Goal: Information Seeking & Learning: Learn about a topic

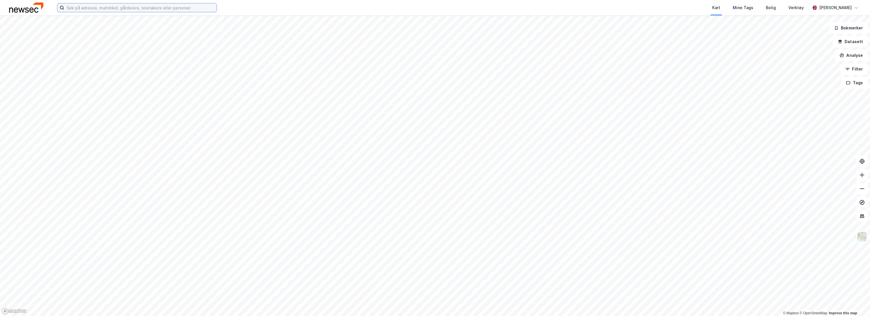
click at [165, 8] on input at bounding box center [140, 7] width 152 height 9
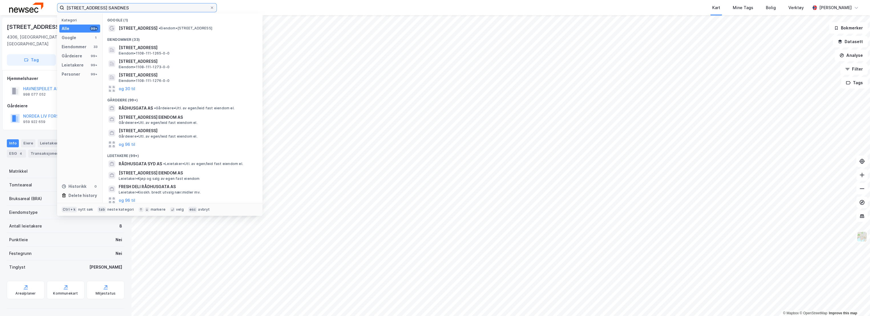
drag, startPoint x: 139, startPoint y: 7, endPoint x: 60, endPoint y: 11, distance: 78.5
click at [60, 11] on label "[STREET_ADDRESS] SANDNES" at bounding box center [137, 7] width 160 height 9
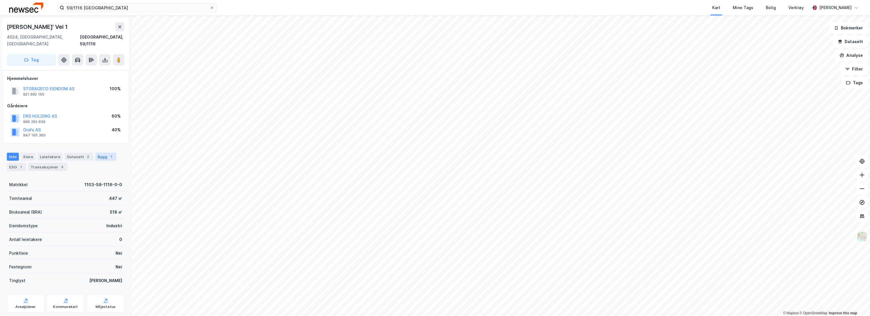
click at [100, 153] on div "Bygg 1" at bounding box center [105, 157] width 21 height 8
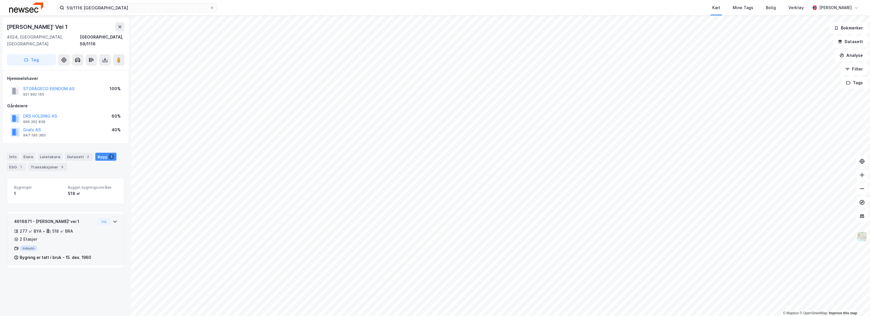
click at [76, 218] on div "4616871 - [PERSON_NAME]' vei 1" at bounding box center [54, 221] width 81 height 7
click at [120, 57] on image at bounding box center [118, 60] width 3 height 6
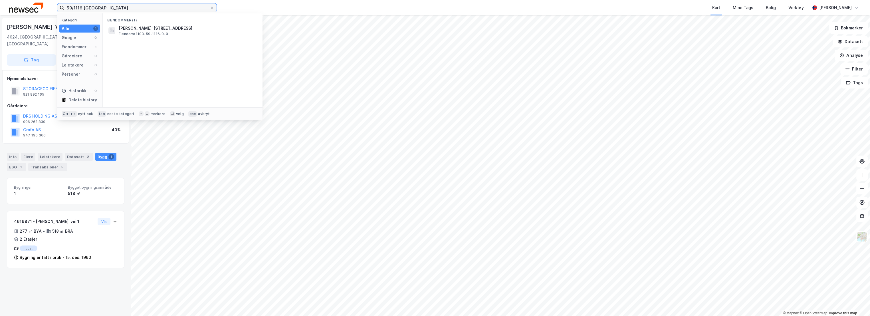
drag, startPoint x: 108, startPoint y: 6, endPoint x: 43, endPoint y: 7, distance: 64.2
click at [43, 7] on div "59/1116 stavanger Kategori Alle 1 Google 0 Eiendommer 1 Gårdeiere 0 Leietakere …" at bounding box center [435, 7] width 870 height 15
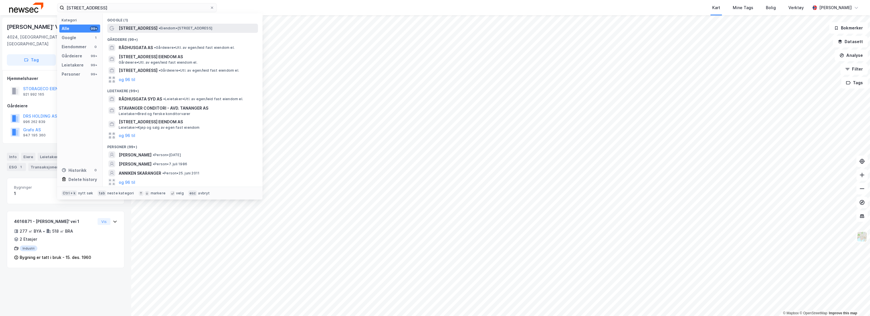
click at [35, 26] on div "[PERSON_NAME]' Vei 1" at bounding box center [38, 26] width 62 height 9
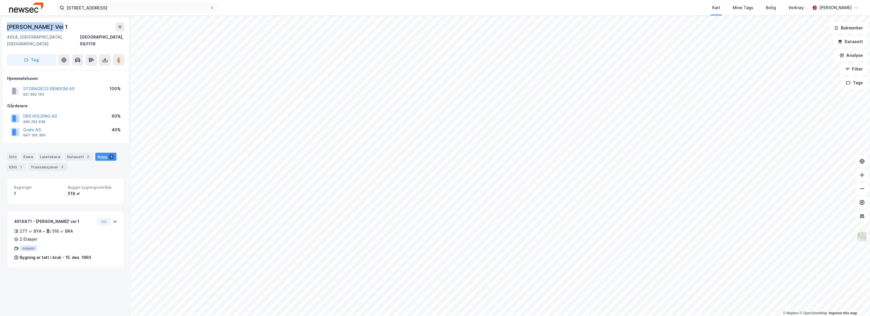
drag, startPoint x: 59, startPoint y: 25, endPoint x: 2, endPoint y: 24, distance: 57.1
click at [2, 24] on div "[PERSON_NAME][STREET_ADDRESS]" at bounding box center [65, 44] width 127 height 52
copy div "[PERSON_NAME]' Vei 1"
click at [12, 153] on div "Info" at bounding box center [13, 157] width 12 height 8
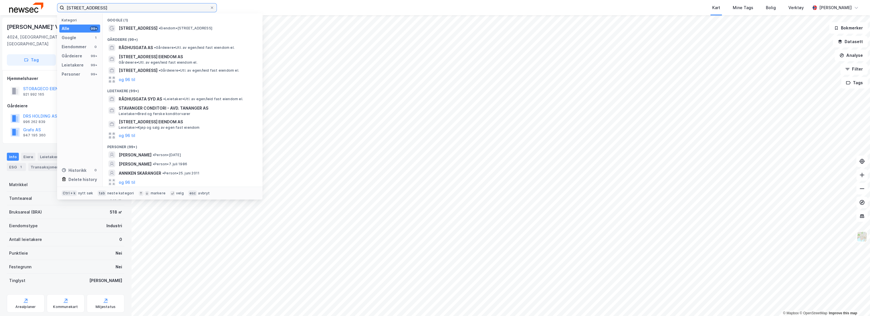
click at [116, 9] on input "[STREET_ADDRESS]" at bounding box center [137, 7] width 146 height 9
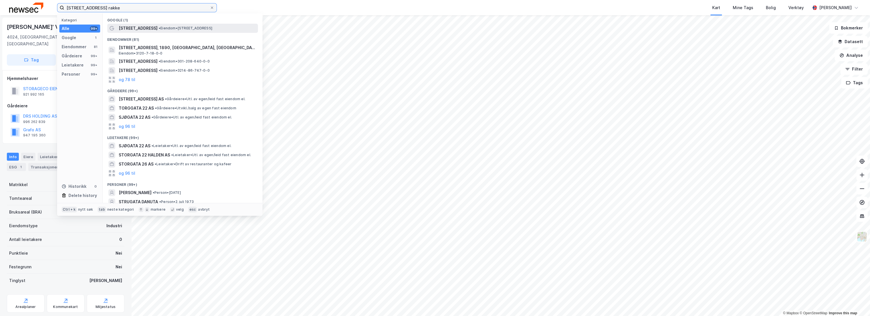
type input "[STREET_ADDRESS] rakke"
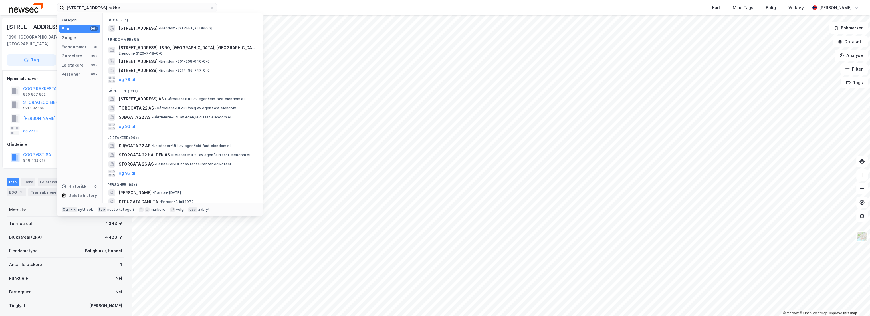
click at [56, 248] on div "Eiendomstype Boligblokk, Handel" at bounding box center [66, 251] width 118 height 14
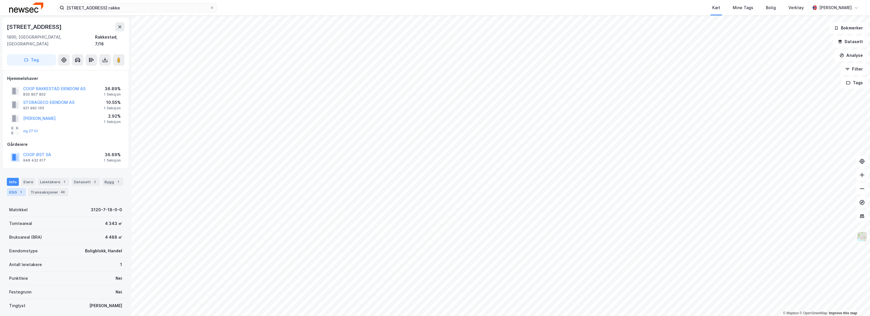
click at [10, 188] on div "ESG 1" at bounding box center [16, 192] width 19 height 8
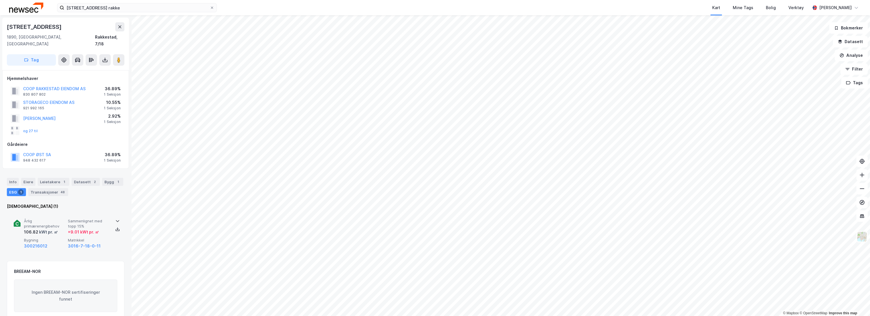
click at [41, 212] on div "Årlig primærenergibehov 106.82 kWt pr. ㎡ Sammenlignet med topp 15% + 9.01 kWt p…" at bounding box center [66, 234] width 104 height 44
click at [50, 219] on span "Årlig primærenergibehov" at bounding box center [45, 224] width 42 height 10
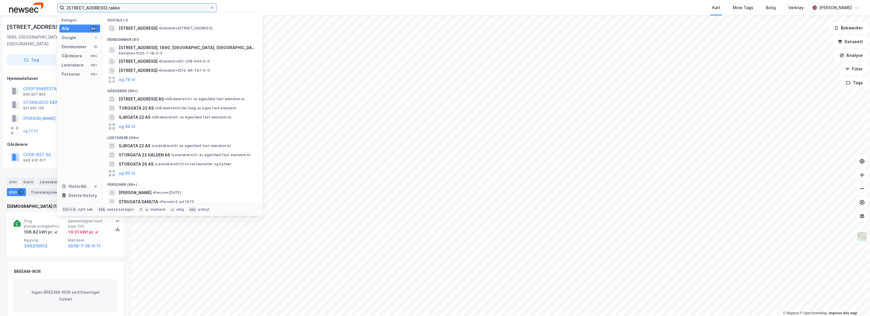
click at [130, 8] on input "[STREET_ADDRESS] rakke" at bounding box center [137, 7] width 146 height 9
click at [207, 5] on input "[STREET_ADDRESS] rakke" at bounding box center [137, 7] width 146 height 9
click at [211, 7] on icon at bounding box center [211, 7] width 3 height 3
click at [210, 7] on input "[STREET_ADDRESS] rakke" at bounding box center [137, 7] width 146 height 9
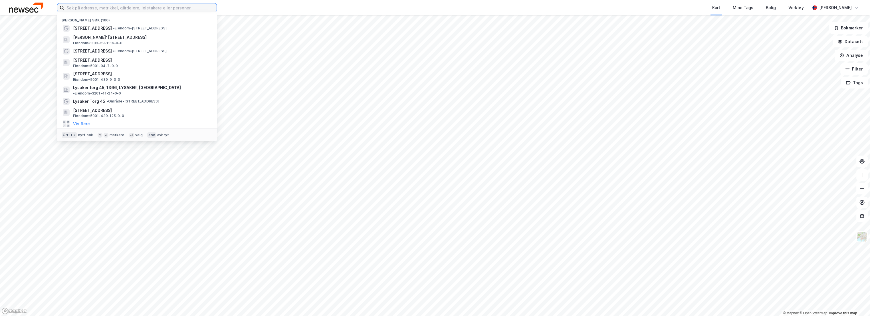
click at [189, 8] on input at bounding box center [140, 7] width 152 height 9
click at [127, 39] on span "[PERSON_NAME]' [STREET_ADDRESS]" at bounding box center [141, 37] width 137 height 7
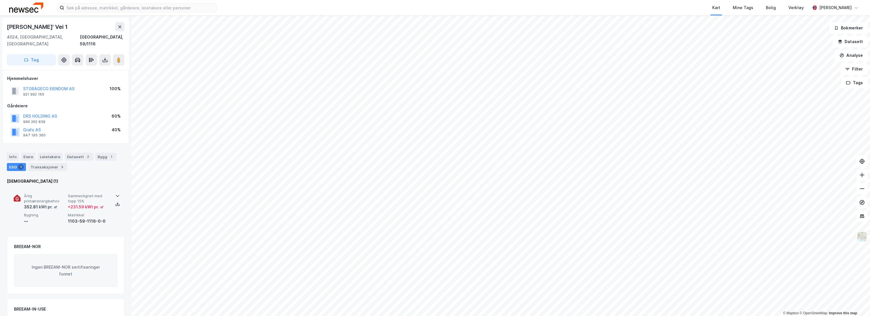
click at [47, 193] on span "Årlig primærenergibehov" at bounding box center [45, 198] width 42 height 10
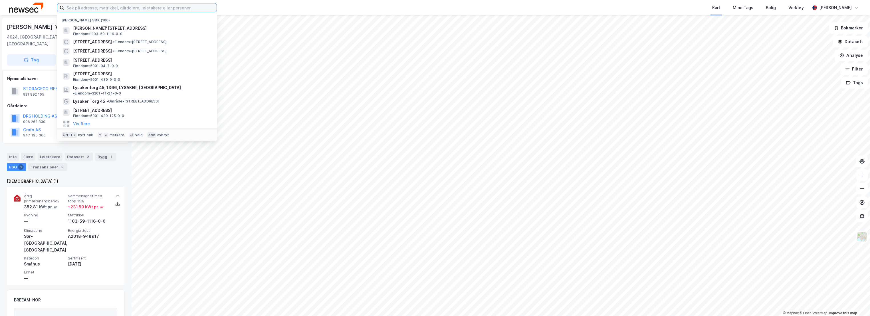
click at [133, 5] on input at bounding box center [140, 7] width 152 height 9
click at [113, 40] on span "• Eiendom • [STREET_ADDRESS]" at bounding box center [140, 42] width 54 height 5
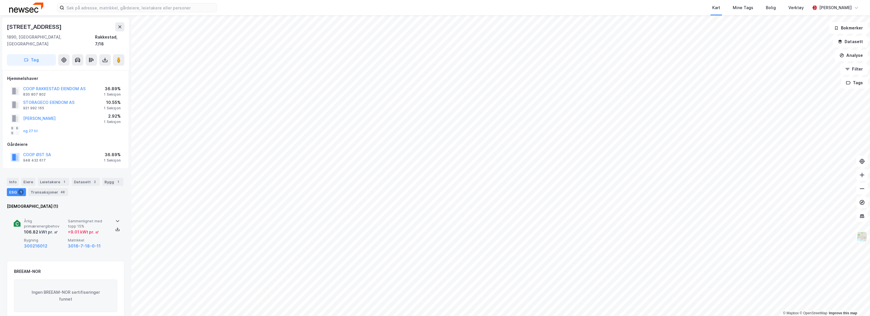
click at [49, 219] on span "Årlig primærenergibehov" at bounding box center [45, 224] width 42 height 10
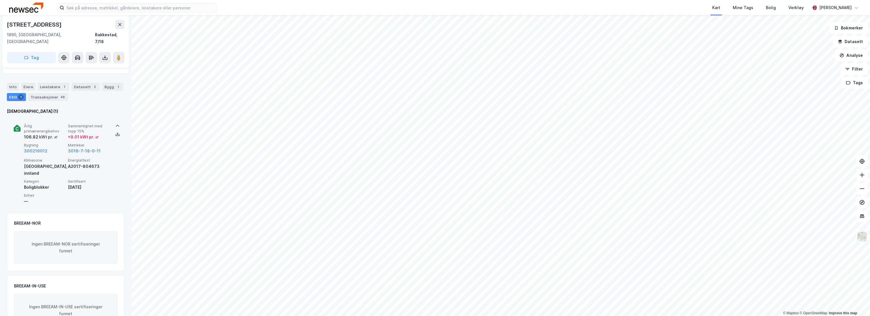
click at [61, 124] on span "Årlig primærenergibehov" at bounding box center [45, 129] width 42 height 10
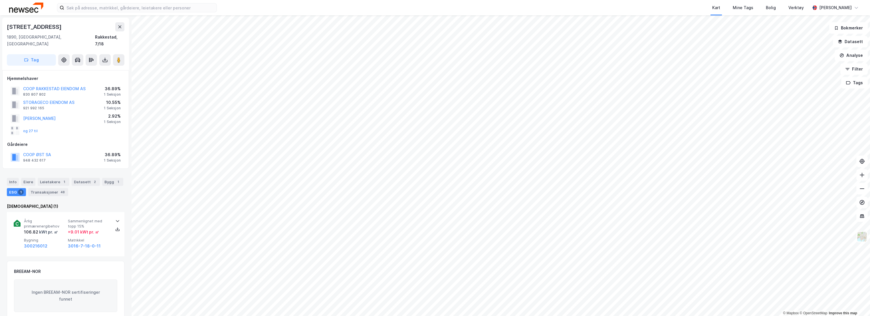
click at [15, 8] on img at bounding box center [26, 8] width 34 height 10
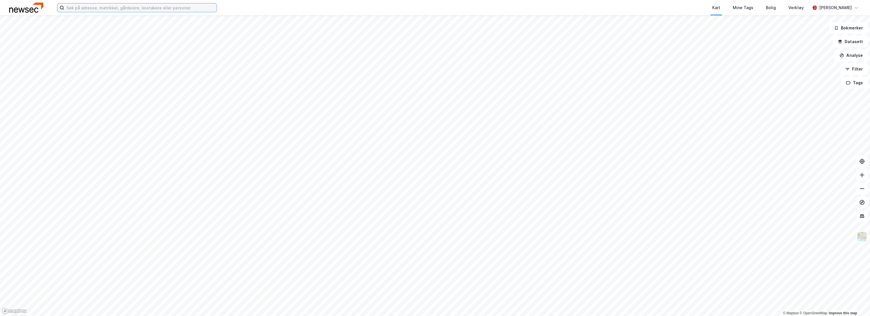
click at [114, 6] on input at bounding box center [140, 7] width 152 height 9
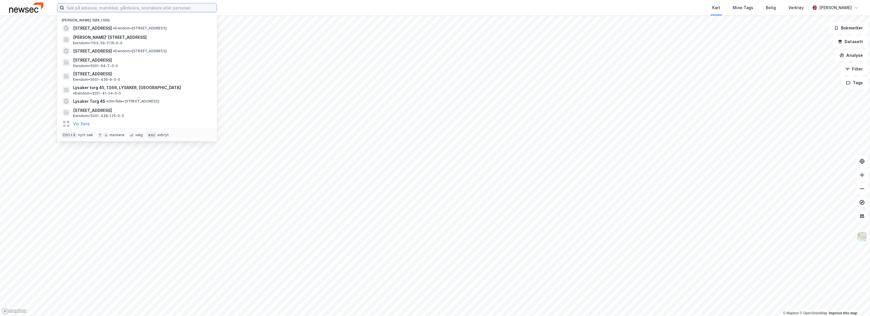
paste input "[STREET_ADDRESS]"
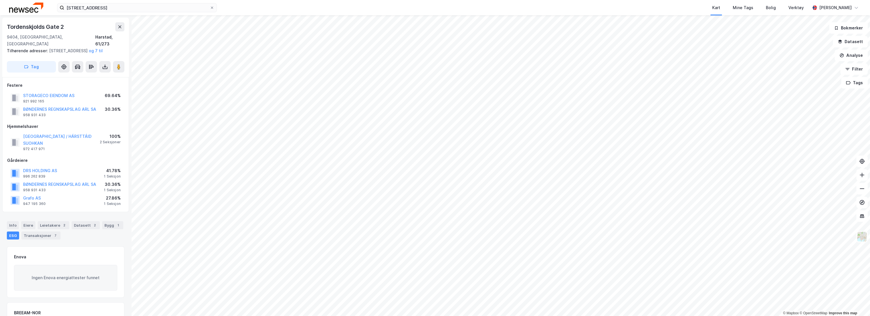
click at [26, 35] on div "9404, [GEOGRAPHIC_DATA], [GEOGRAPHIC_DATA]" at bounding box center [51, 41] width 88 height 14
click at [116, 64] on icon at bounding box center [119, 67] width 6 height 6
click at [116, 67] on icon at bounding box center [119, 67] width 6 height 6
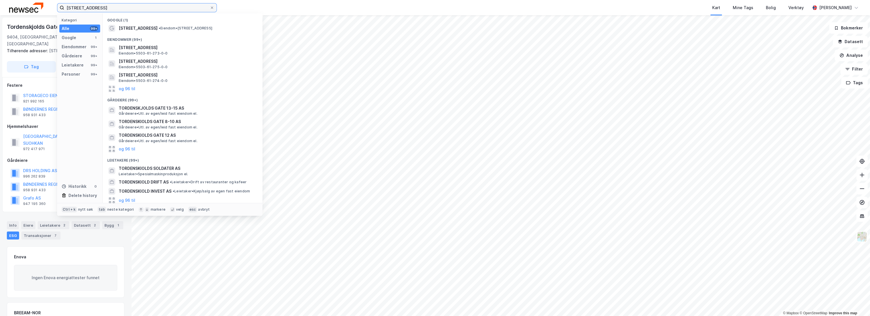
drag, startPoint x: 129, startPoint y: 7, endPoint x: 6, endPoint y: 1, distance: 123.7
click at [6, 1] on div "[STREET_ADDRESS] harstad Kategori Alle 99+ Google 1 Eiendommer 99+ Gårdeiere 99…" at bounding box center [435, 7] width 870 height 15
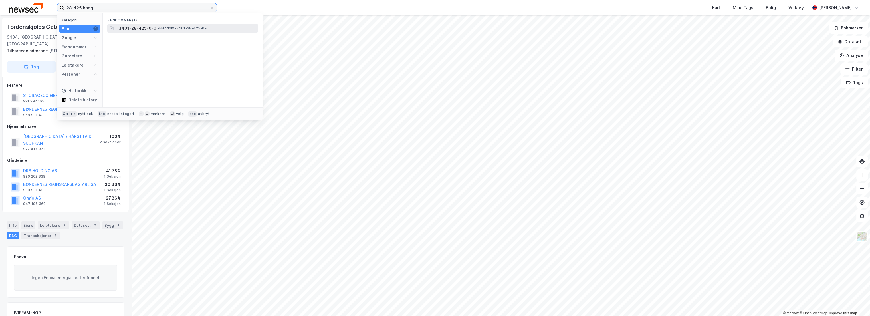
type input "28-425 kong"
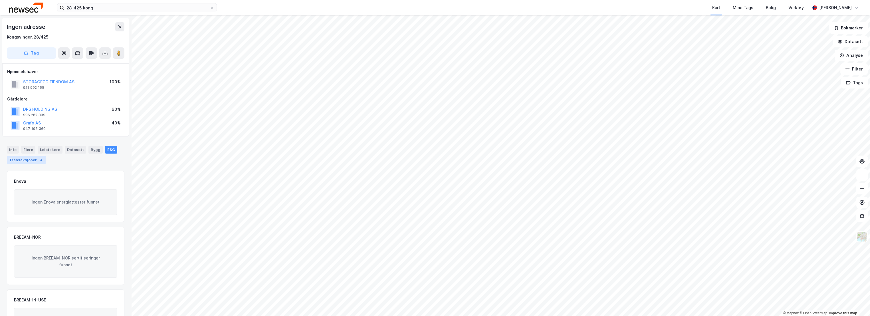
click at [28, 160] on div "Transaksjoner 3" at bounding box center [26, 160] width 39 height 8
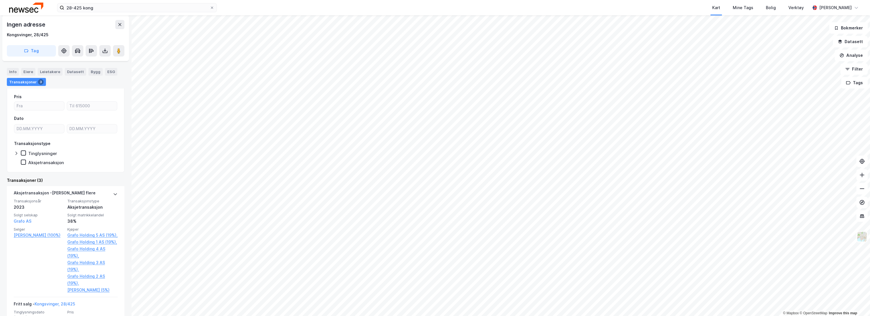
scroll to position [95, 0]
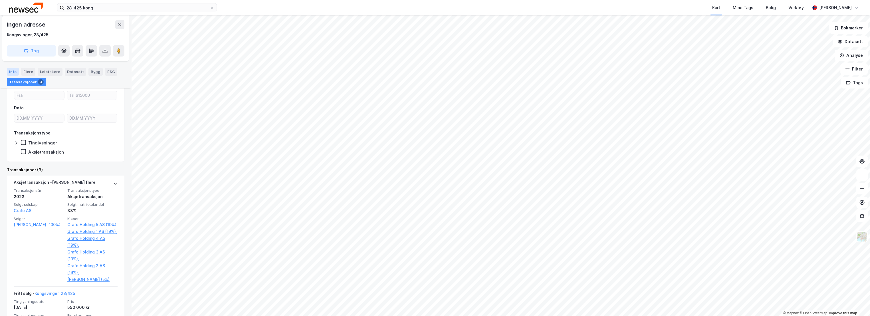
click at [15, 72] on div "Info" at bounding box center [13, 71] width 12 height 7
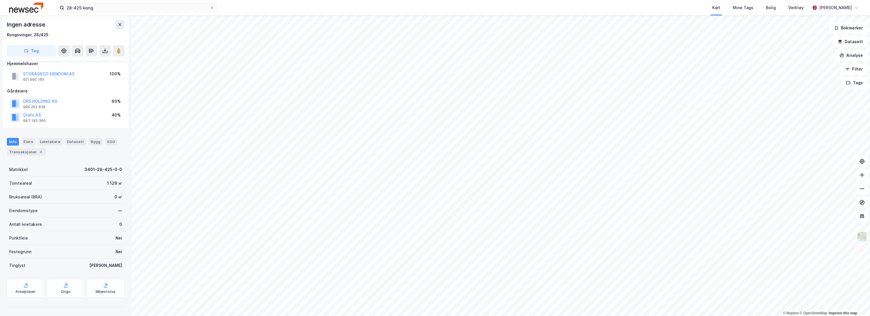
scroll to position [8, 0]
click at [865, 236] on img at bounding box center [862, 236] width 11 height 11
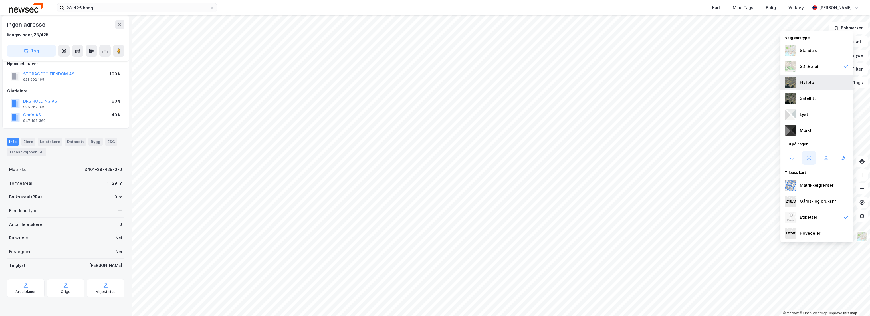
click at [818, 84] on div "Flyfoto" at bounding box center [816, 82] width 73 height 16
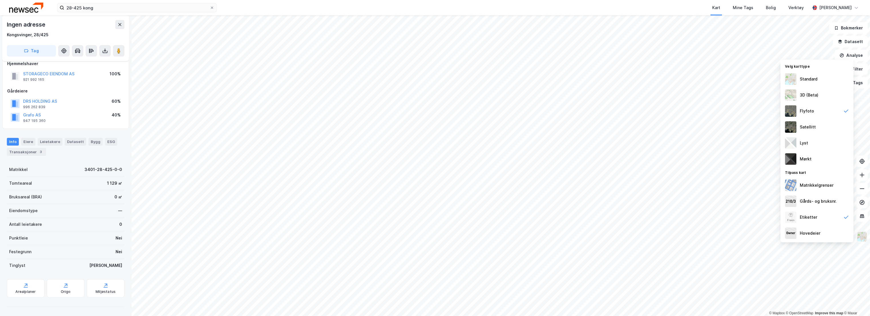
click at [867, 236] on img at bounding box center [862, 236] width 11 height 11
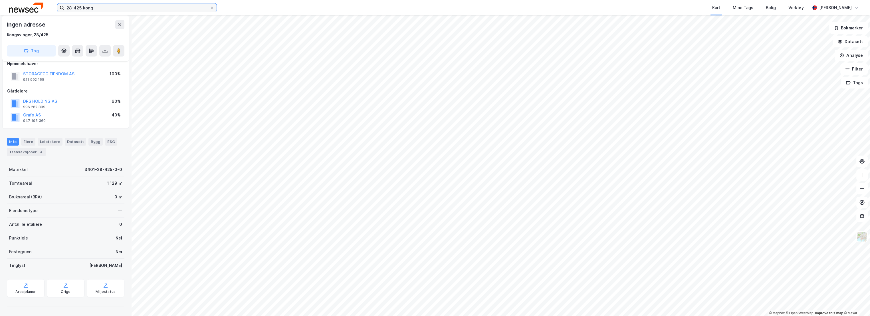
click at [136, 9] on input "28-425 kong" at bounding box center [137, 7] width 146 height 9
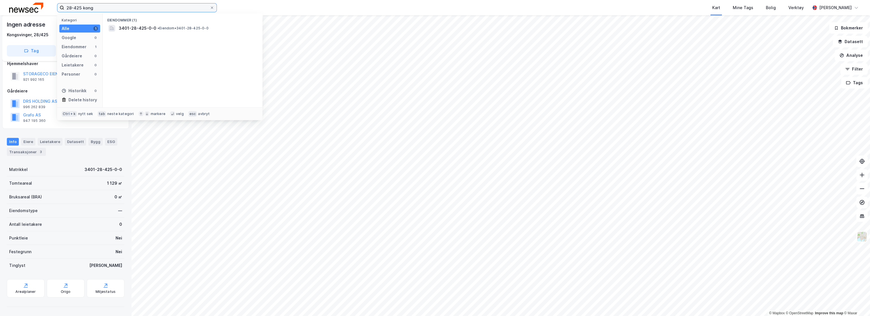
click at [136, 9] on input "28-425 kong" at bounding box center [137, 7] width 146 height 9
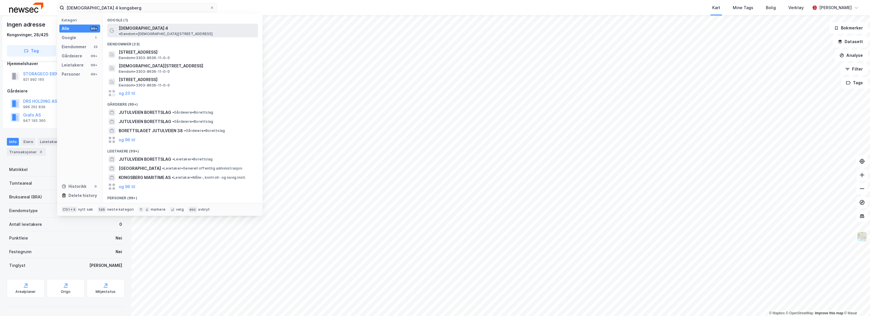
click at [172, 32] on span "• Eiendom • [STREET_ADDRESS]" at bounding box center [166, 34] width 94 height 5
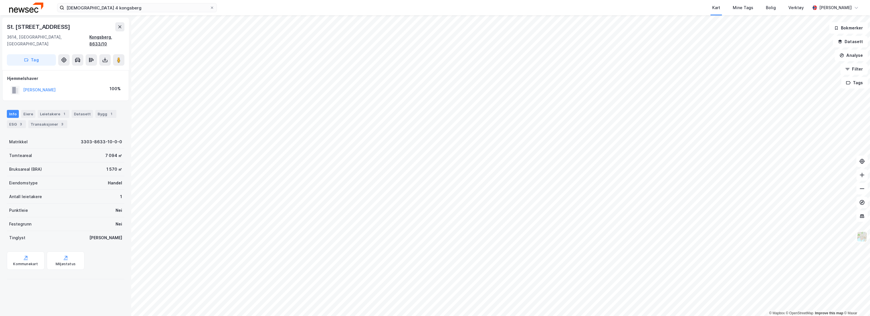
click at [118, 38] on div "Kongsberg, 8633/10" at bounding box center [106, 41] width 35 height 14
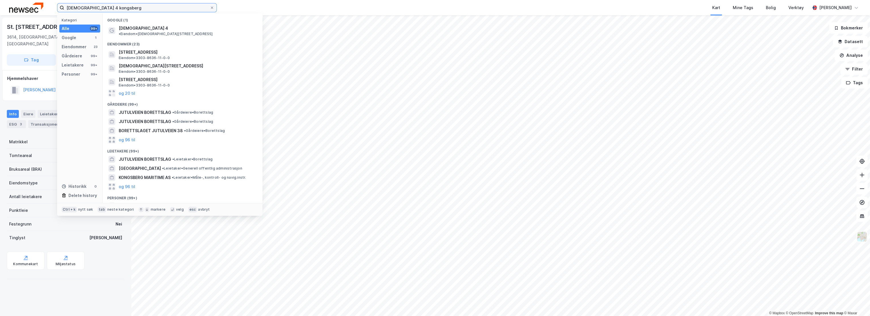
drag, startPoint x: 117, startPoint y: 8, endPoint x: 8, endPoint y: 12, distance: 109.1
click at [8, 12] on div "jutulveien 4 kongsberg Kategori Alle 99+ Google 1 Eiendommer 23 Gårdeiere 99+ L…" at bounding box center [435, 7] width 870 height 15
paste input "3303-8633-10-0-0"
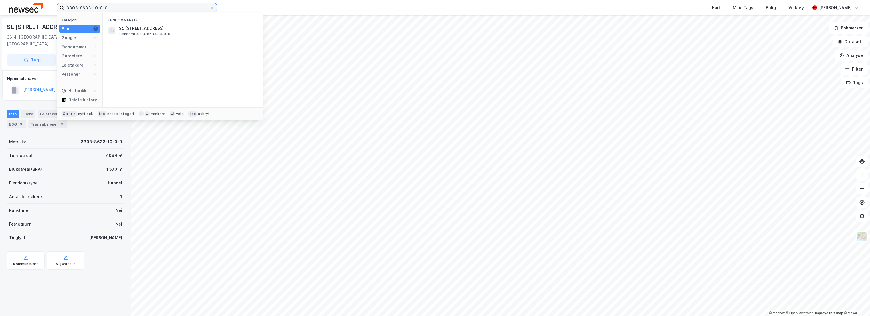
click at [95, 9] on input "3303-8633-10-0-0" at bounding box center [137, 7] width 146 height 9
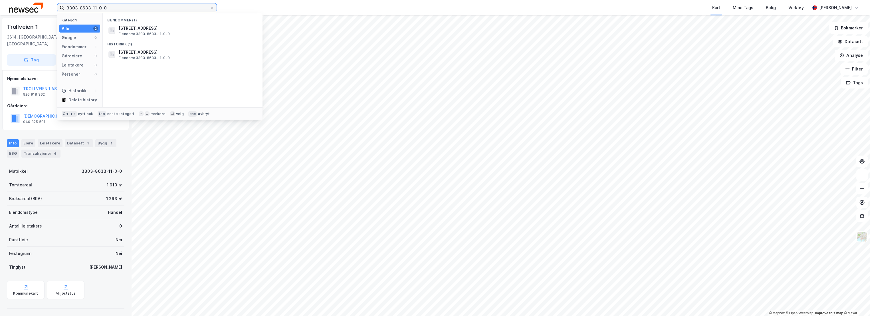
click at [86, 9] on input "3303-8633-11-0-0" at bounding box center [137, 7] width 146 height 9
click at [87, 6] on input "3303-8633-11-0-0" at bounding box center [137, 7] width 146 height 9
click at [163, 28] on span "[STREET_ADDRESS]" at bounding box center [187, 28] width 137 height 7
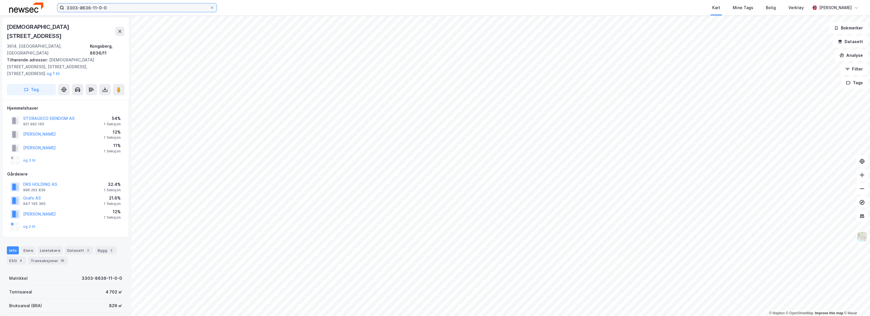
click at [118, 6] on input "3303-8636-11-0-0" at bounding box center [137, 7] width 146 height 9
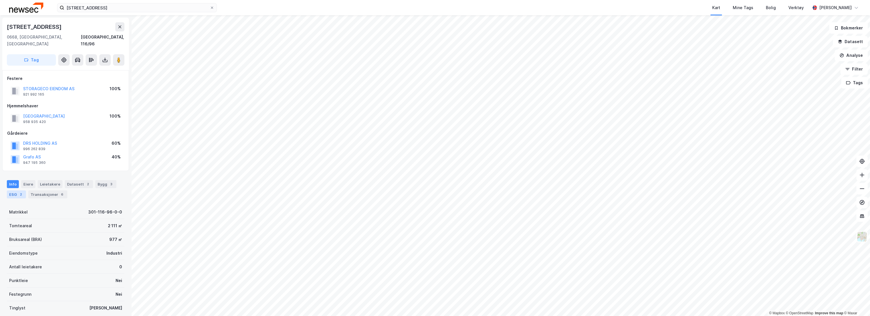
click at [12, 190] on div "ESG 2" at bounding box center [16, 194] width 19 height 8
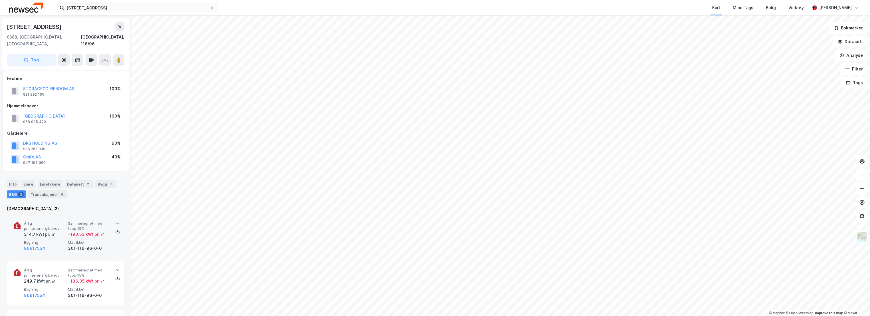
click at [59, 221] on span "Årlig primærenergibehov" at bounding box center [45, 226] width 42 height 10
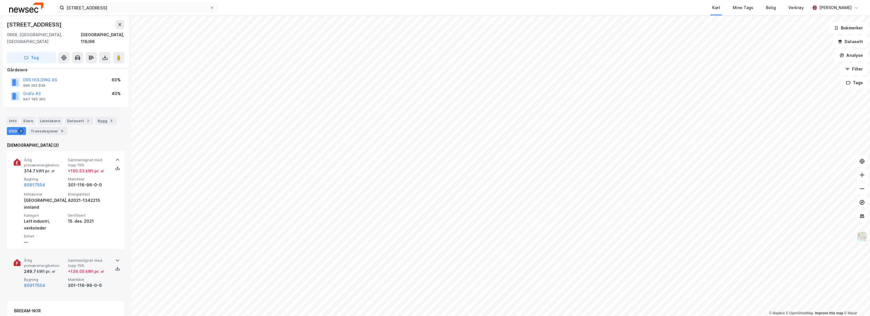
click at [59, 258] on span "Årlig primærenergibehov" at bounding box center [45, 263] width 42 height 10
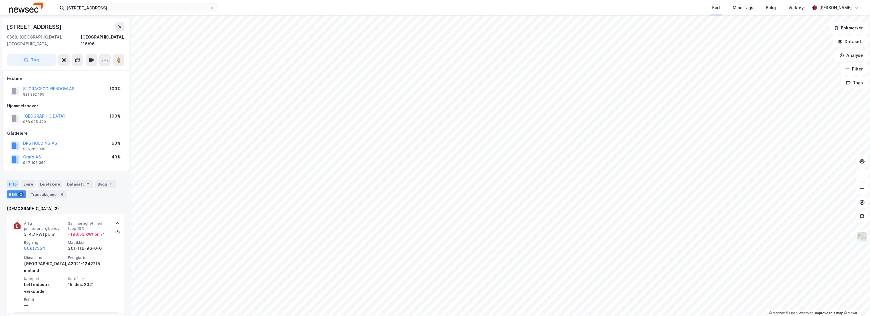
click at [14, 180] on div "Info" at bounding box center [13, 184] width 12 height 8
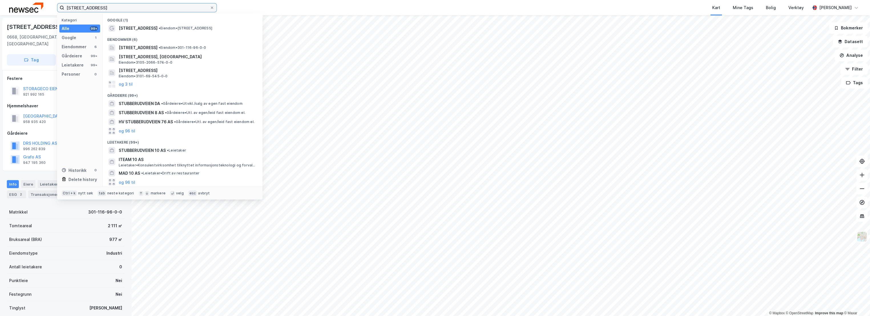
drag, startPoint x: 113, startPoint y: 6, endPoint x: 0, endPoint y: 10, distance: 113.3
click at [0, 10] on html "stuybberudveien 10 Kategori Alle 99+ Google 1 Eiendommer 6 Gårdeiere 99+ Leieta…" at bounding box center [435, 158] width 870 height 316
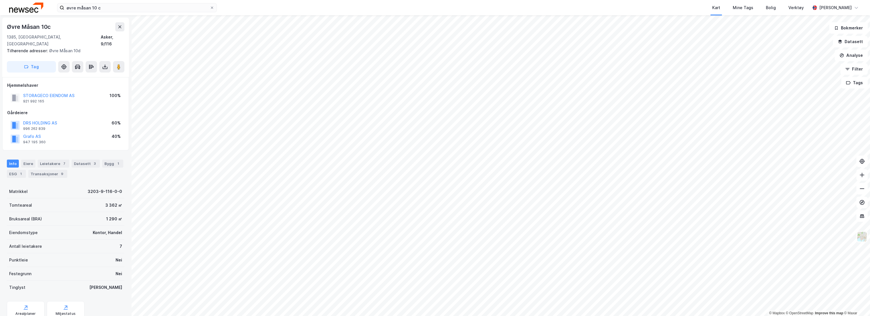
scroll to position [2, 0]
click at [15, 168] on div "ESG 1" at bounding box center [16, 172] width 19 height 8
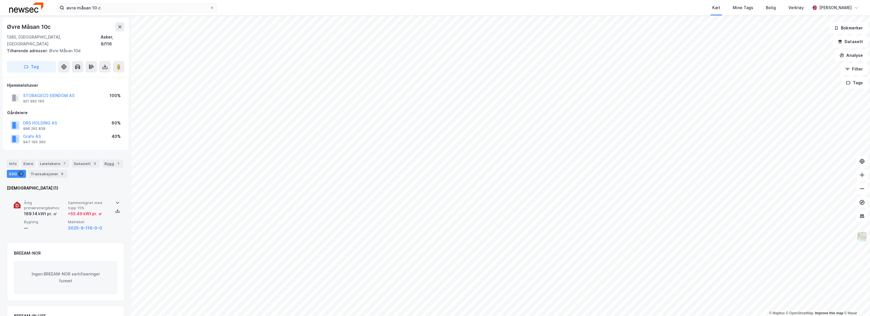
click at [53, 200] on span "Årlig primærenergibehov" at bounding box center [45, 205] width 42 height 10
click at [62, 200] on span "Årlig primærenergibehov" at bounding box center [45, 205] width 42 height 10
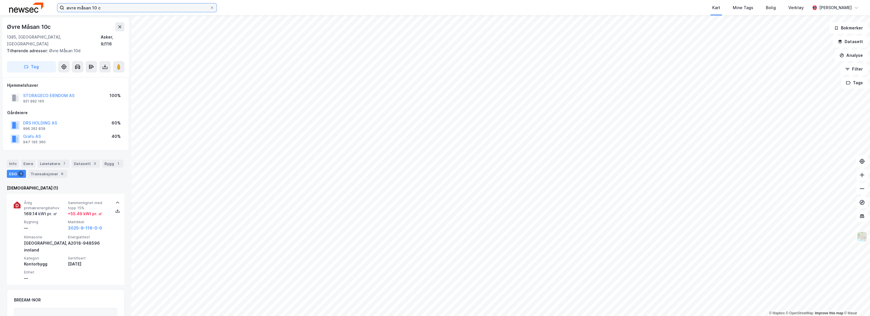
click at [126, 8] on input "øvre måsan 10 c" at bounding box center [137, 7] width 146 height 9
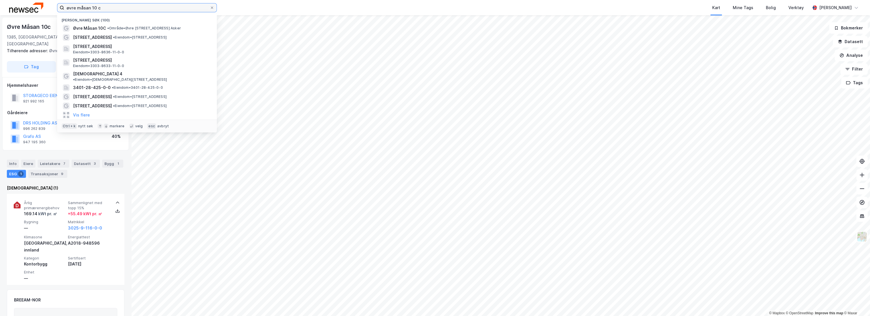
click at [126, 8] on input "øvre måsan 10 c" at bounding box center [137, 7] width 146 height 9
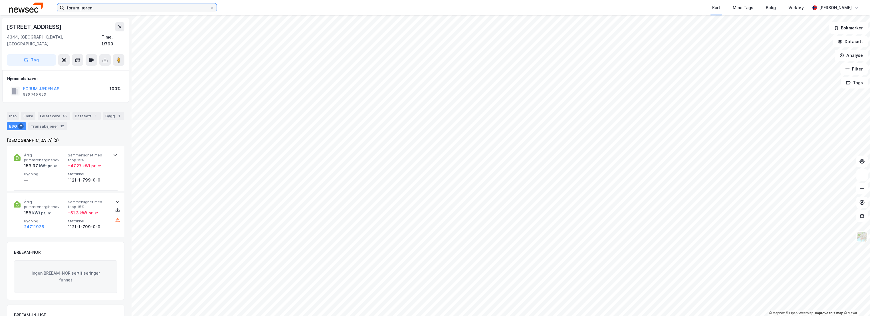
scroll to position [2, 0]
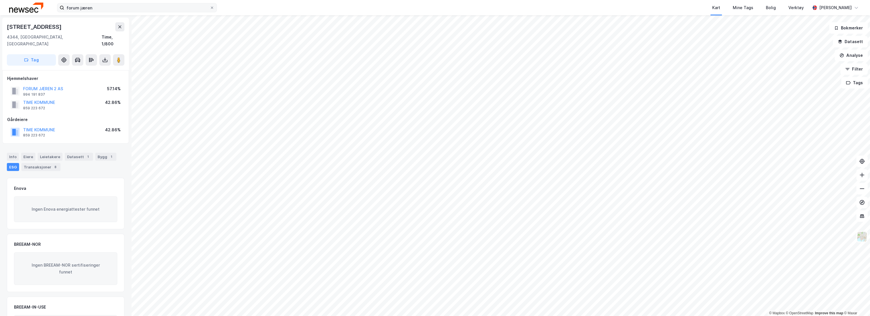
scroll to position [2, 0]
click at [11, 151] on div "Info" at bounding box center [13, 155] width 12 height 8
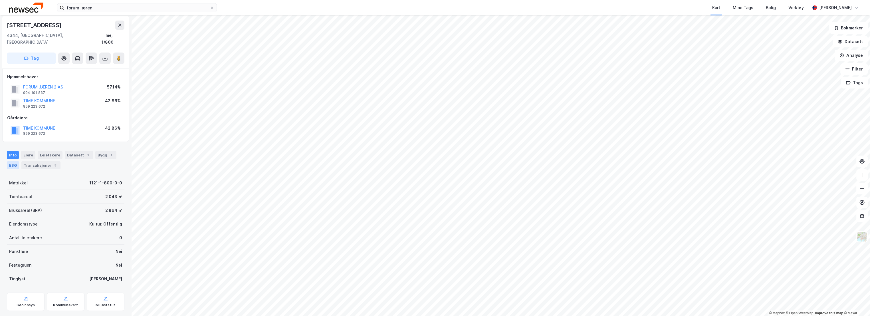
click at [12, 161] on div "ESG" at bounding box center [13, 165] width 12 height 8
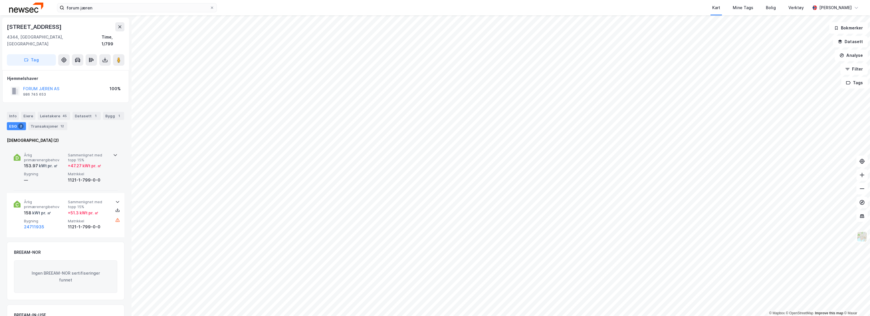
scroll to position [2, 0]
click at [51, 151] on span "Årlig primærenergibehov" at bounding box center [45, 156] width 42 height 10
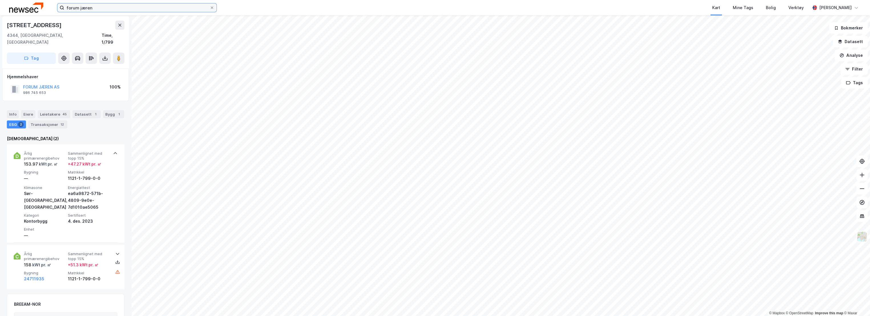
click at [137, 5] on input "forum jæren" at bounding box center [137, 7] width 146 height 9
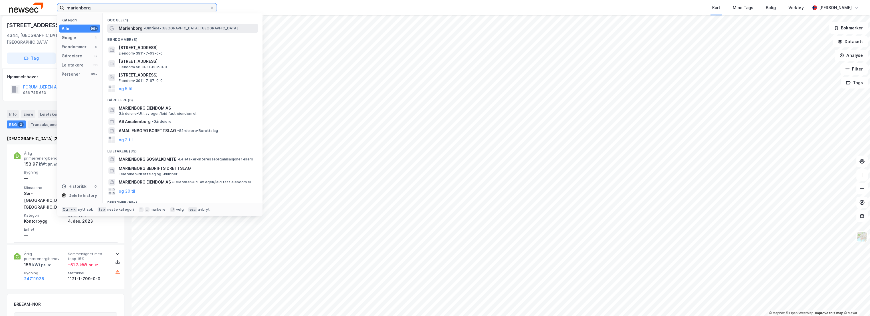
type input "marienborg"
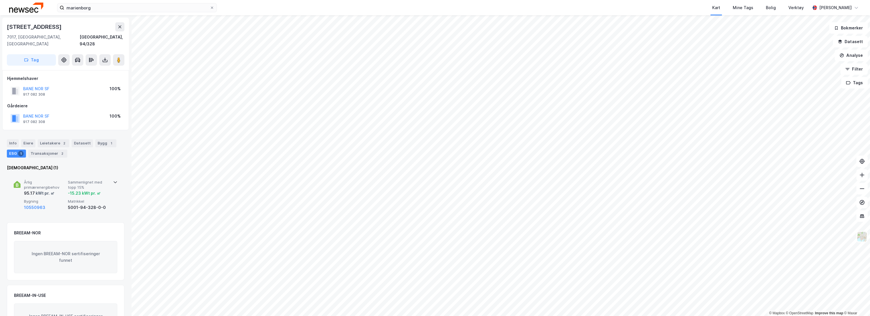
click at [70, 180] on span "Sammenlignet med topp 15%" at bounding box center [89, 185] width 42 height 10
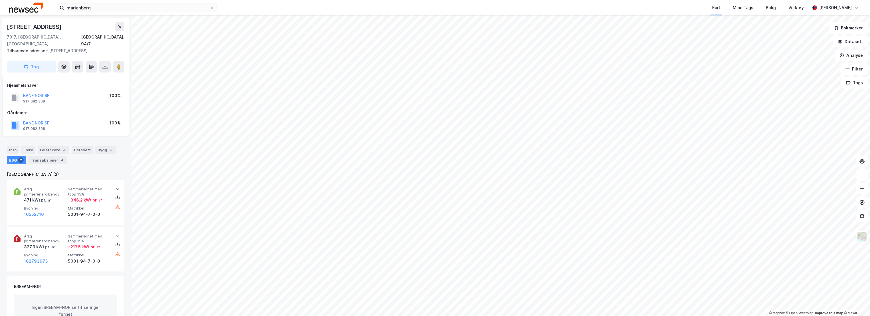
scroll to position [2, 0]
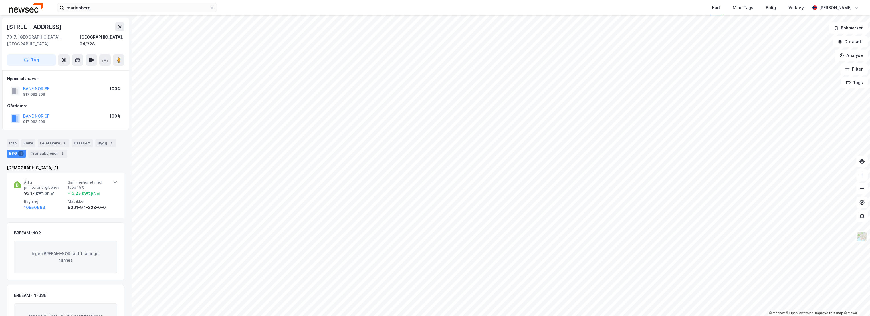
scroll to position [2, 0]
click at [58, 171] on div "Årlig primærenergibehov 95.17 kWt pr. ㎡ Sammenlignet med topp 15% -15.23 kWt pr…" at bounding box center [66, 193] width 104 height 44
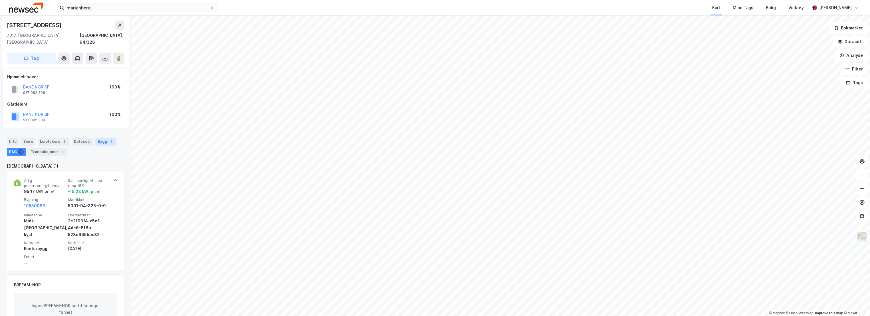
click at [96, 138] on div "Bygg 1" at bounding box center [105, 142] width 21 height 8
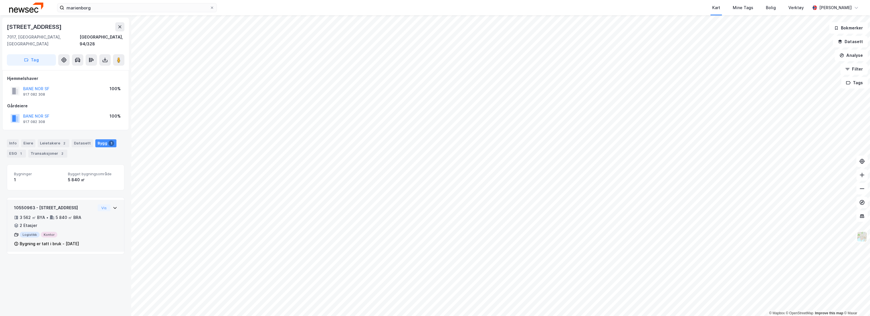
click at [65, 204] on div "10550963 - [STREET_ADDRESS]" at bounding box center [54, 207] width 81 height 7
click at [12, 139] on div "Info" at bounding box center [13, 143] width 12 height 8
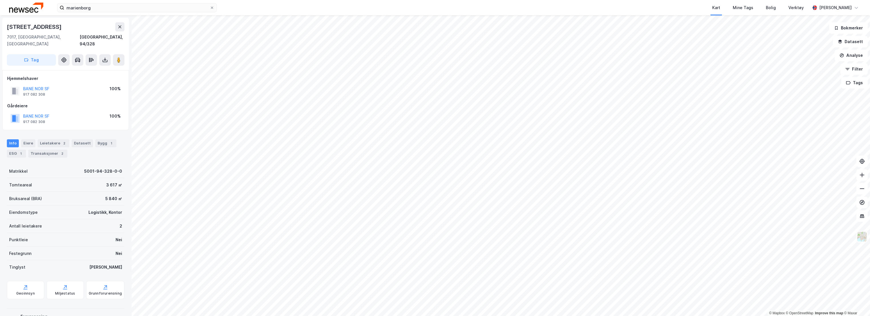
click at [27, 146] on div "Info Eiere Leietakere 2 Datasett Bygg 1 ESG 1 Transaksjoner 2" at bounding box center [66, 148] width 118 height 18
click at [23, 150] on div "ESG 1" at bounding box center [16, 154] width 19 height 8
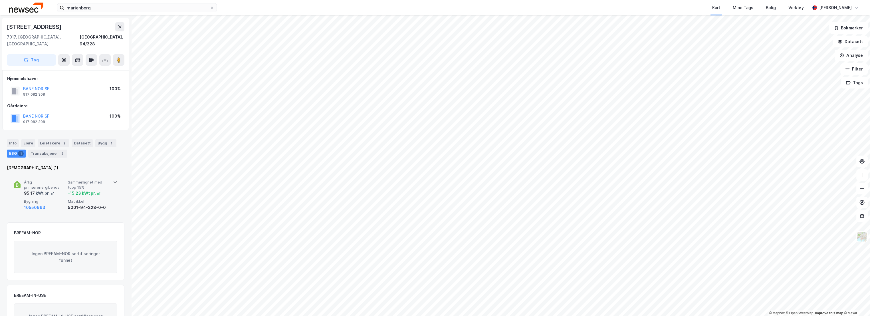
click at [54, 191] on div "Årlig primærenergibehov 95.17 kWt pr. ㎡ Sammenlignet med topp 15% -15.23 kWt pr…" at bounding box center [67, 195] width 86 height 31
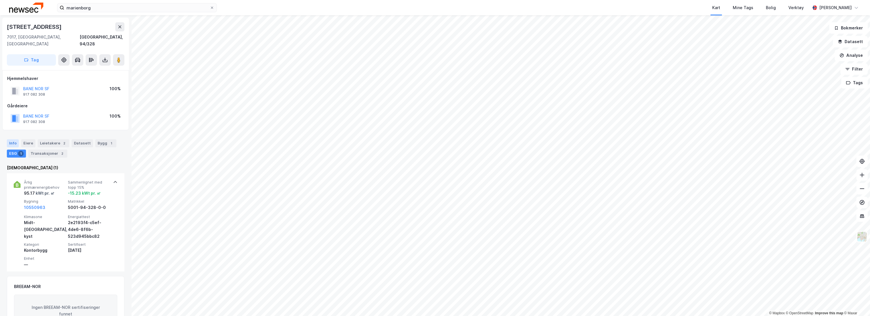
click at [9, 139] on div "Info" at bounding box center [13, 143] width 12 height 8
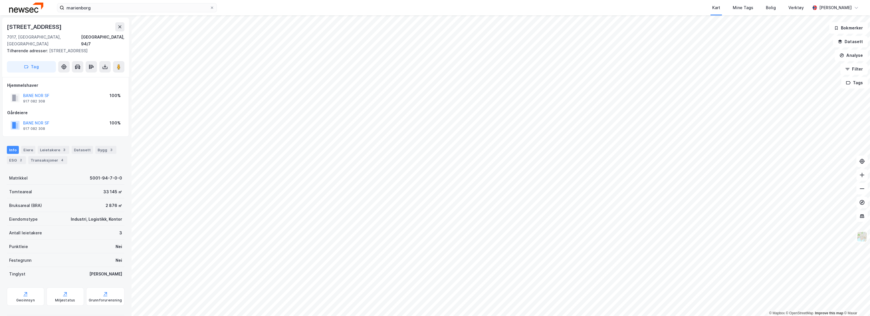
scroll to position [2, 0]
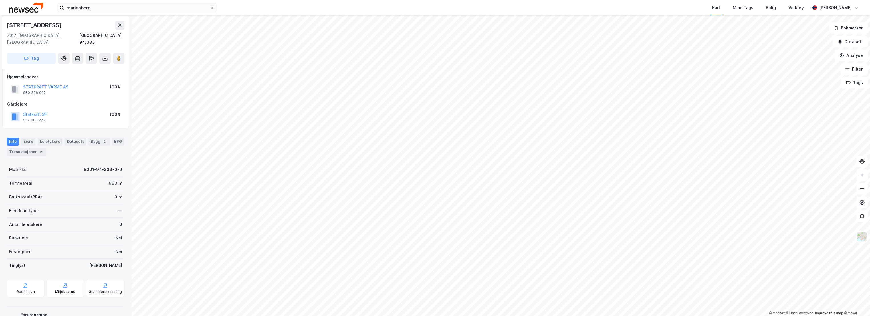
scroll to position [2, 0]
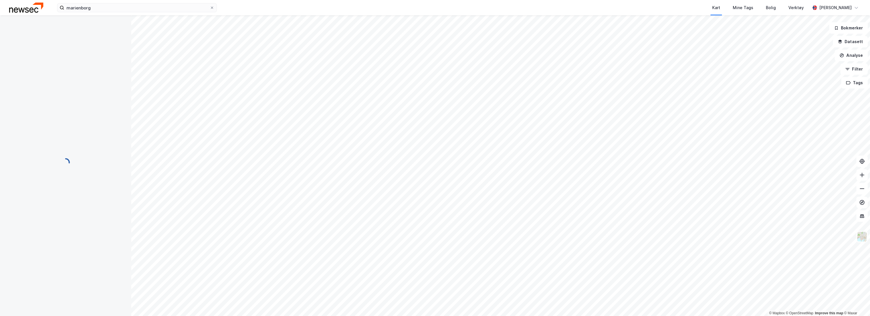
scroll to position [2, 0]
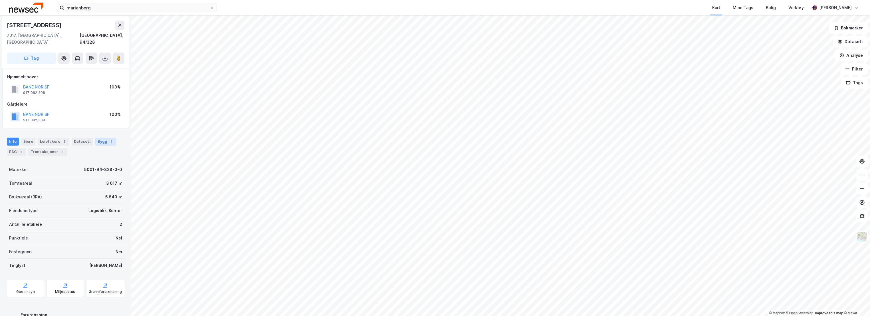
click at [98, 138] on div "Bygg 1" at bounding box center [105, 142] width 21 height 8
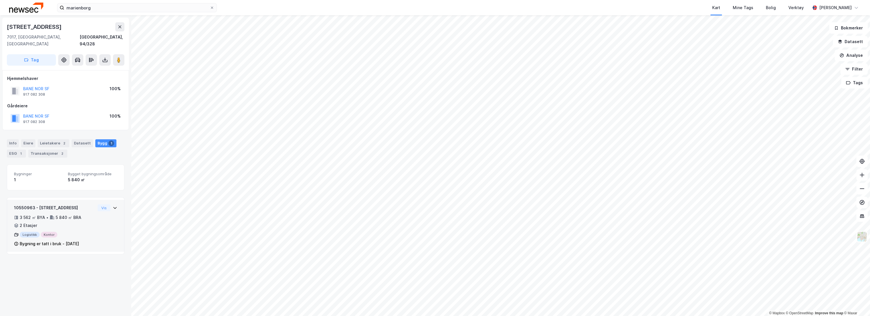
click at [57, 200] on div "10550963 - Osloveien 105 3 562 ㎡ BYA • 5 840 ㎡ BRA • 2 Etasjer Logistikk Kontor…" at bounding box center [65, 226] width 117 height 52
click at [75, 204] on div "10550963 - [STREET_ADDRESS]" at bounding box center [54, 207] width 81 height 7
